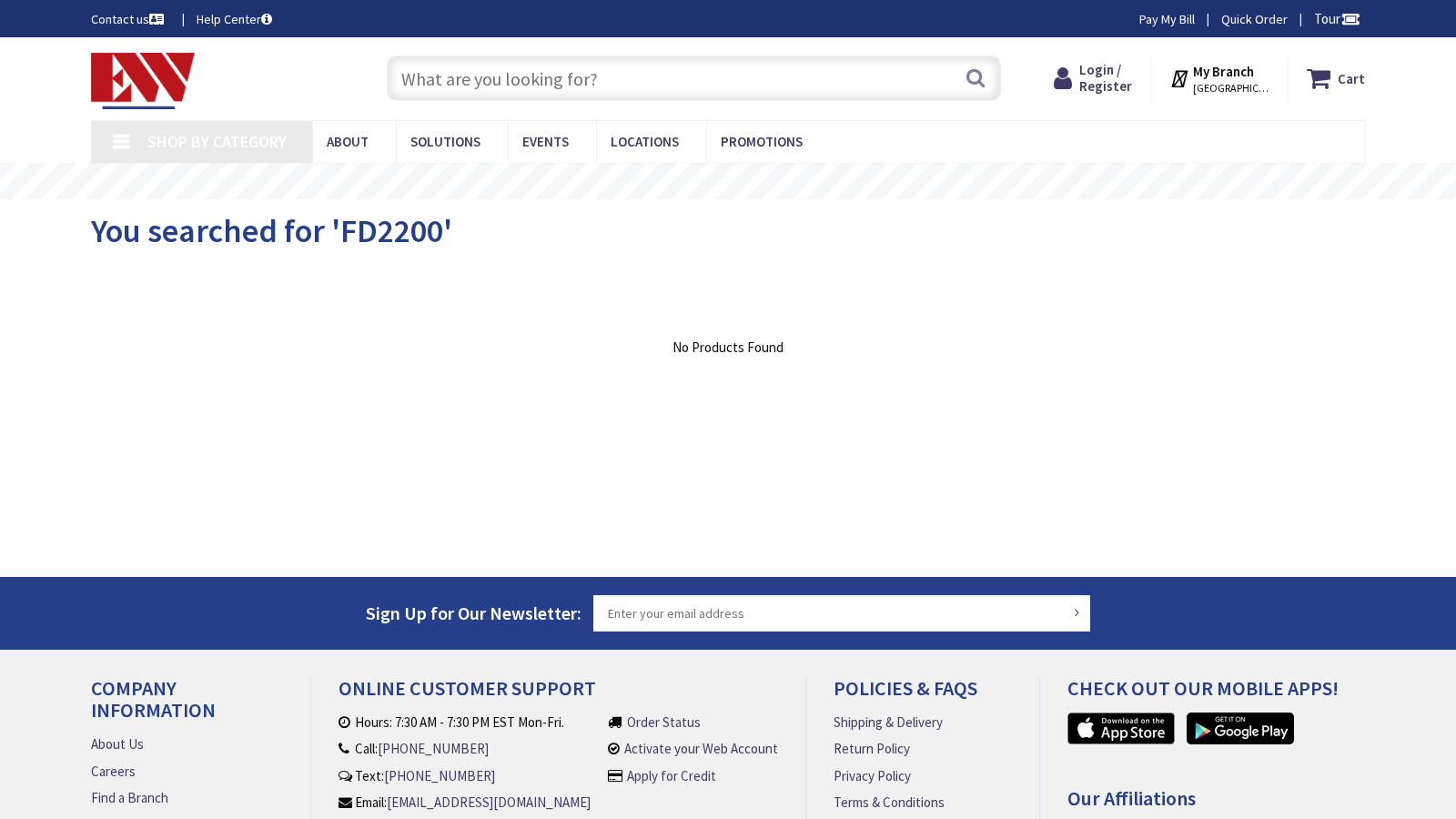
type input "Gough St &, Golden Gate Ave, San Francisco, CA 94102, USA"
